Goal: Navigation & Orientation: Find specific page/section

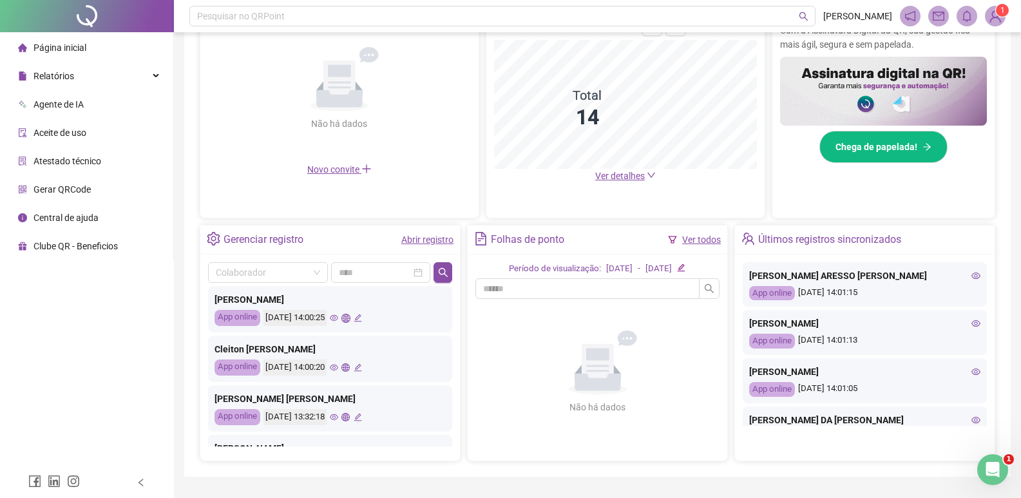
scroll to position [193, 0]
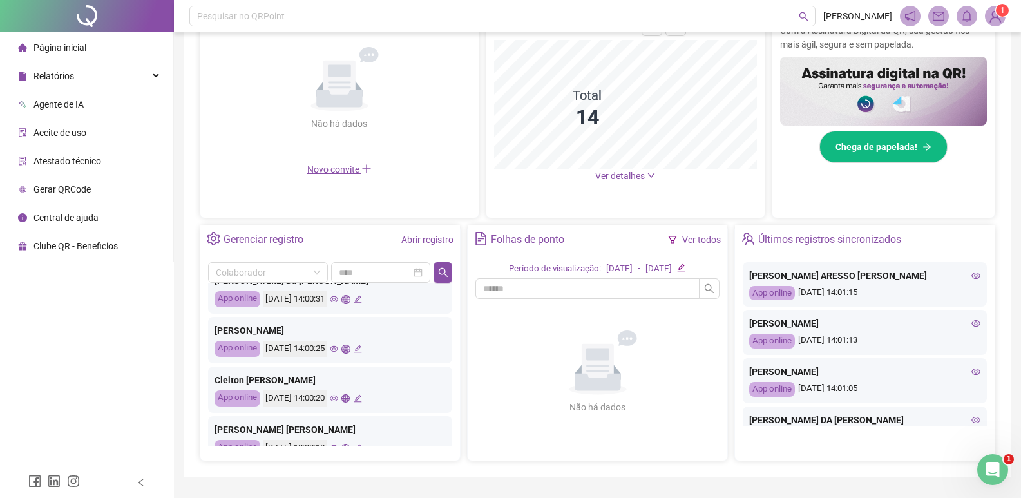
click at [338, 350] on icon "eye" at bounding box center [334, 349] width 8 height 6
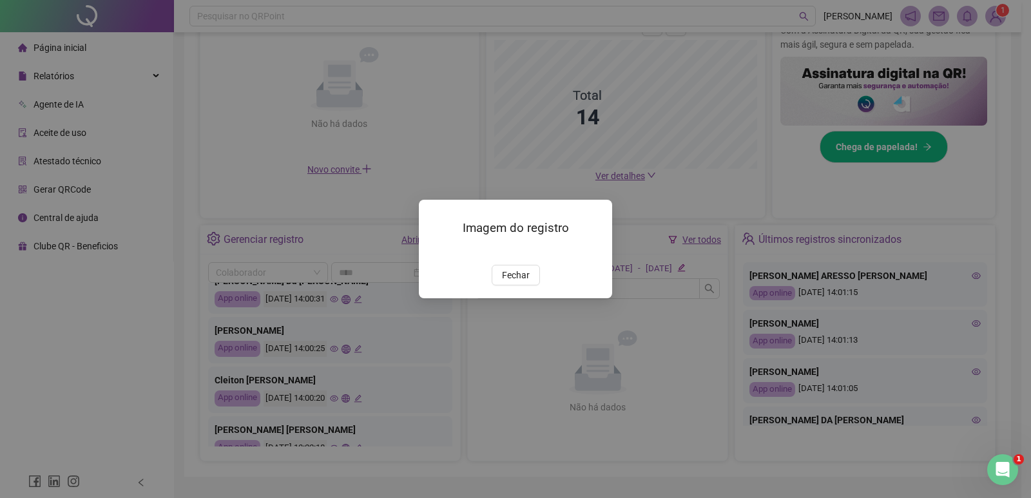
click at [434, 251] on img at bounding box center [434, 251] width 0 height 0
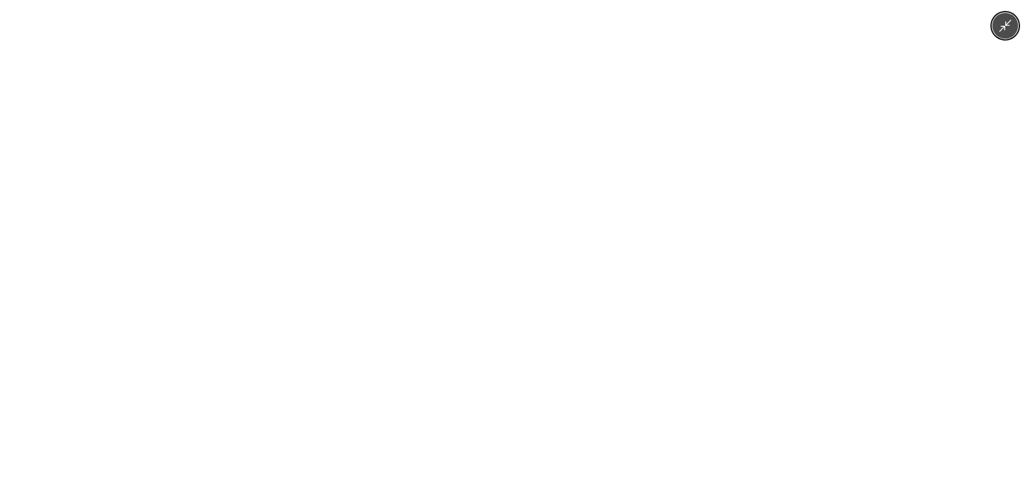
click at [473, 260] on img at bounding box center [515, 249] width 230 height 498
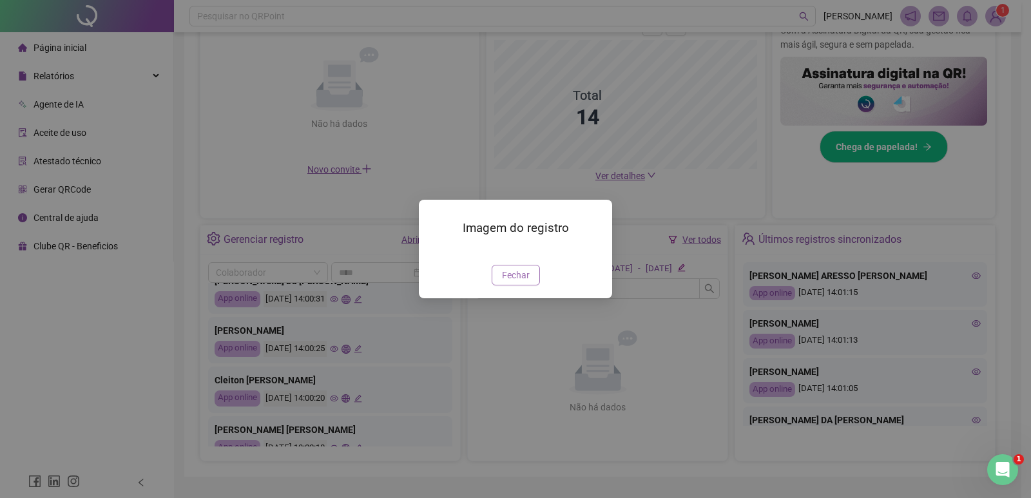
click at [518, 282] on span "Fechar" at bounding box center [516, 275] width 28 height 14
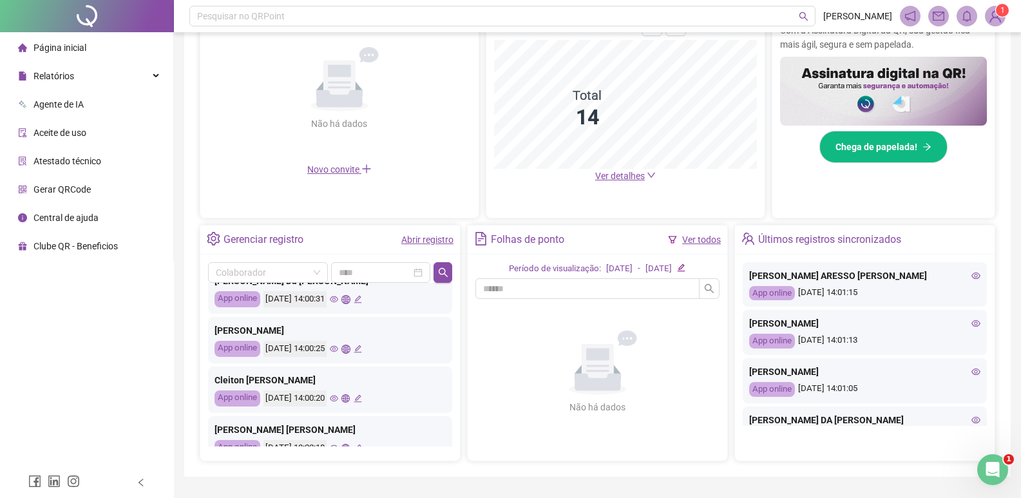
click at [338, 402] on icon "eye" at bounding box center [334, 398] width 8 height 8
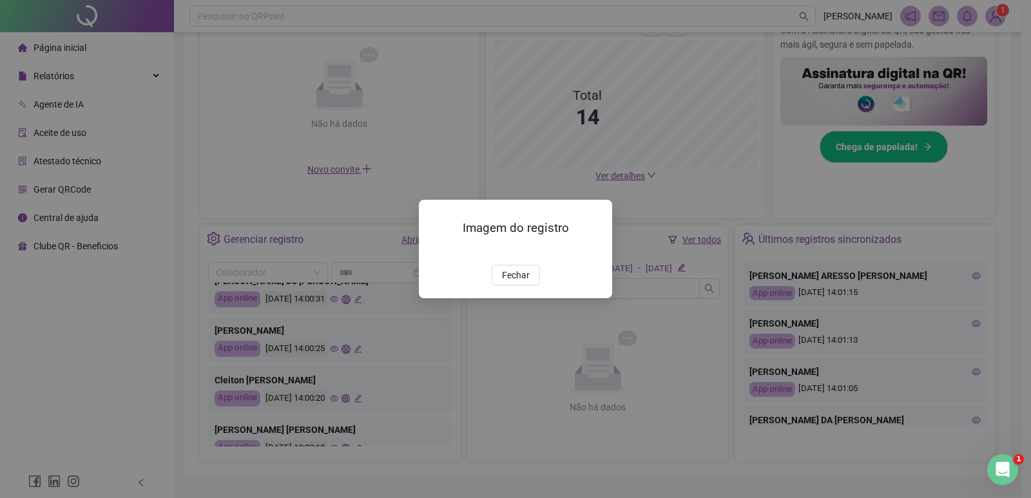
click at [661, 328] on div "Imagem do registro Fechar" at bounding box center [515, 249] width 1031 height 498
click at [523, 298] on div "Imagem do registro Fechar" at bounding box center [515, 249] width 193 height 99
click at [518, 282] on span "Fechar" at bounding box center [516, 275] width 28 height 14
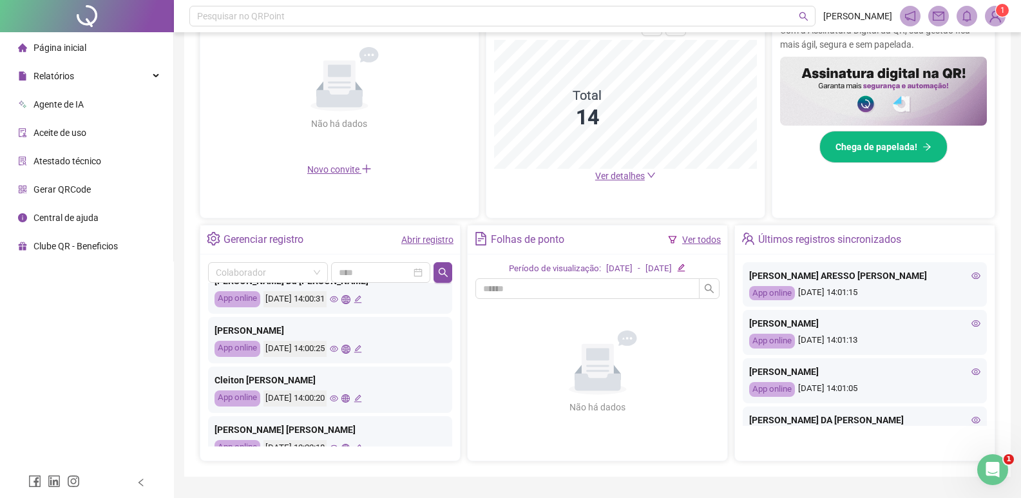
scroll to position [258, 0]
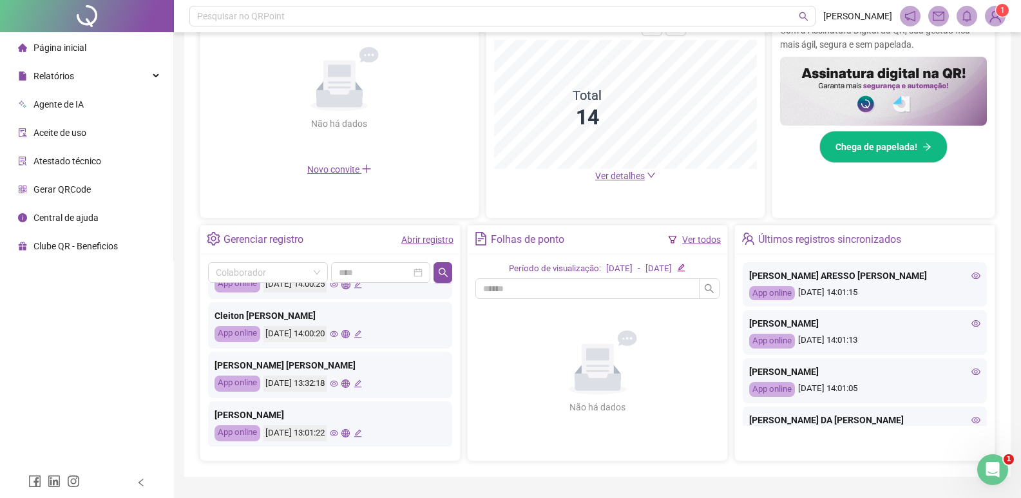
click at [338, 383] on icon "eye" at bounding box center [334, 384] width 8 height 6
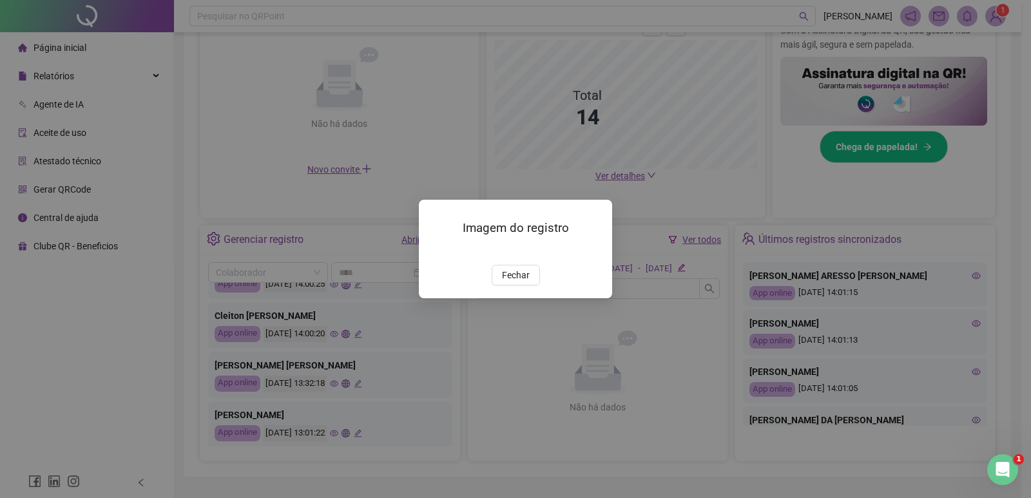
click at [488, 383] on div "Imagem do registro Fechar" at bounding box center [515, 249] width 1031 height 498
click at [424, 398] on div "Imagem do registro Fechar" at bounding box center [515, 249] width 1031 height 498
click at [531, 270] on button "Fechar" at bounding box center [516, 275] width 48 height 21
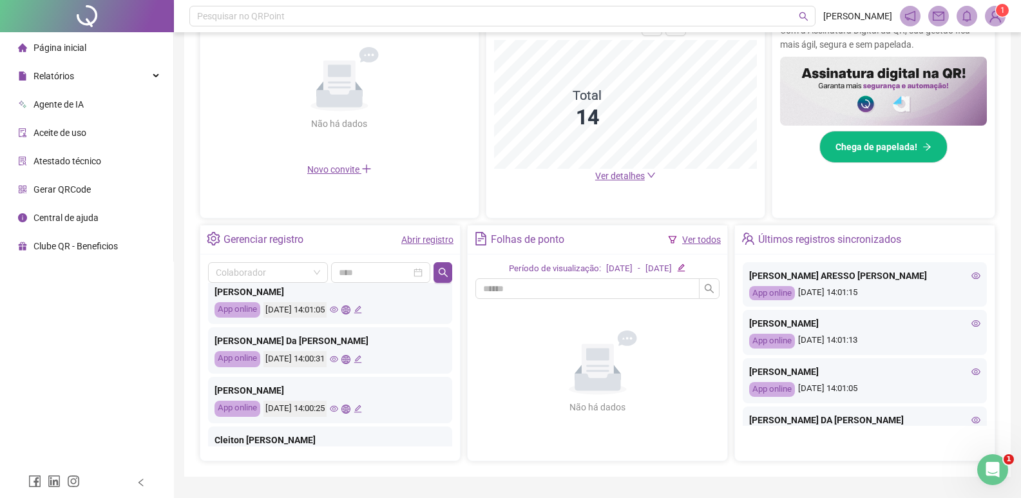
scroll to position [64, 0]
